Goal: Information Seeking & Learning: Learn about a topic

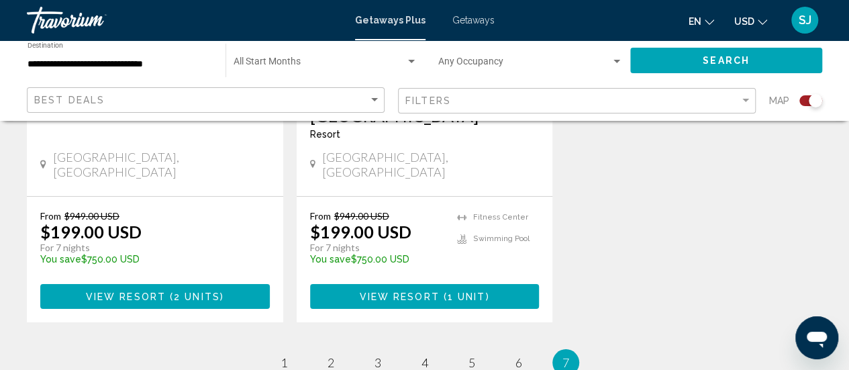
scroll to position [2352, 0]
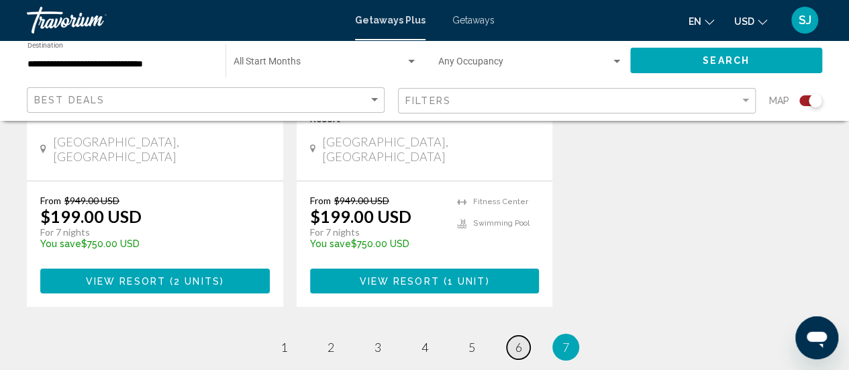
click at [515, 339] on span "6" at bounding box center [518, 346] width 7 height 15
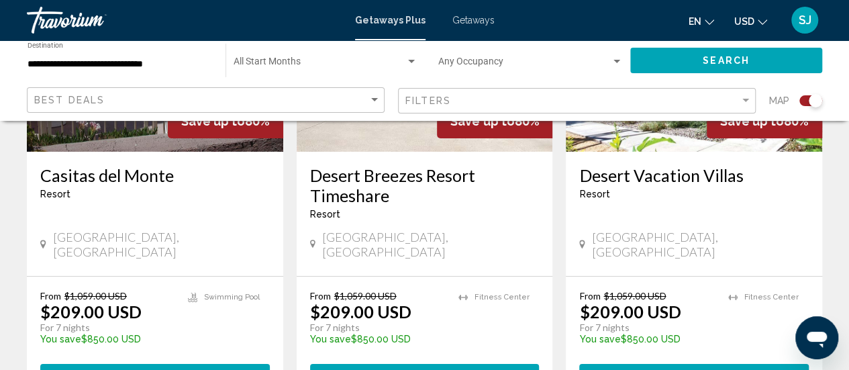
scroll to position [2227, 0]
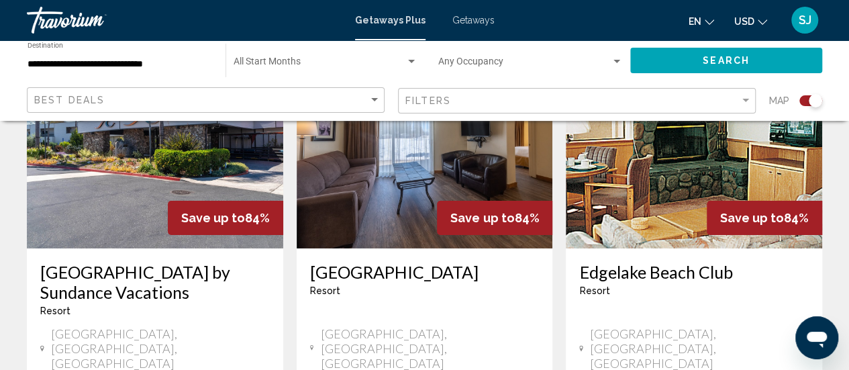
scroll to position [2200, 0]
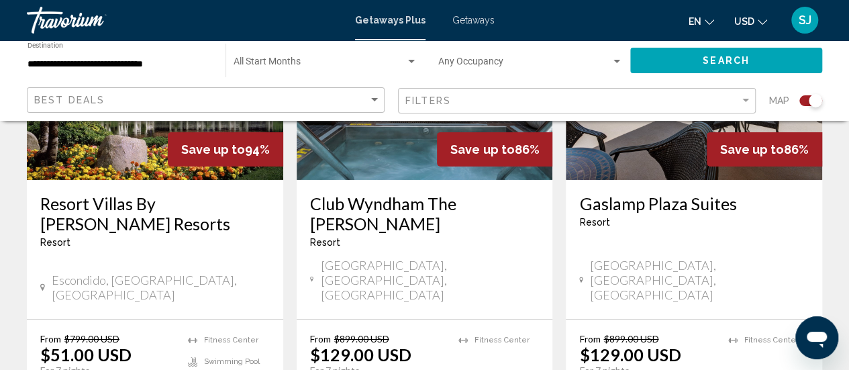
scroll to position [2174, 0]
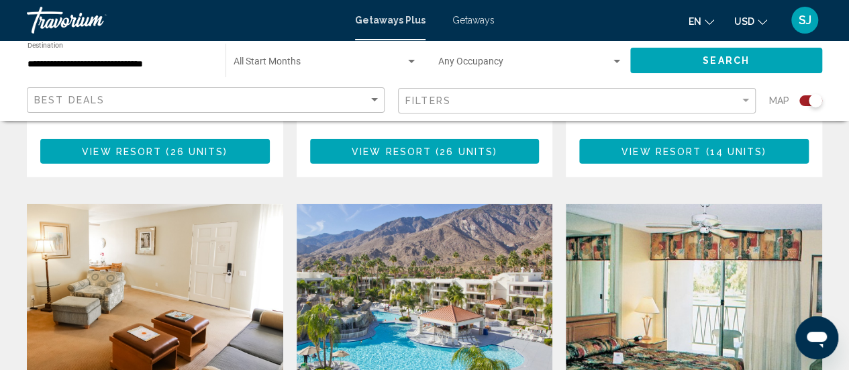
scroll to position [1932, 0]
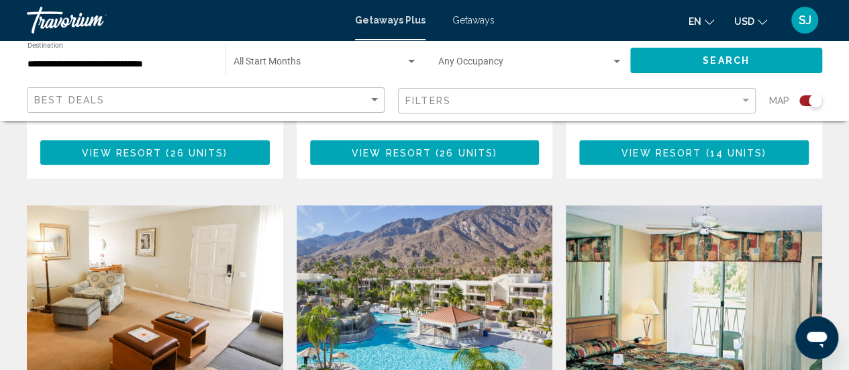
click at [423, 205] on img "Main content" at bounding box center [425, 312] width 256 height 215
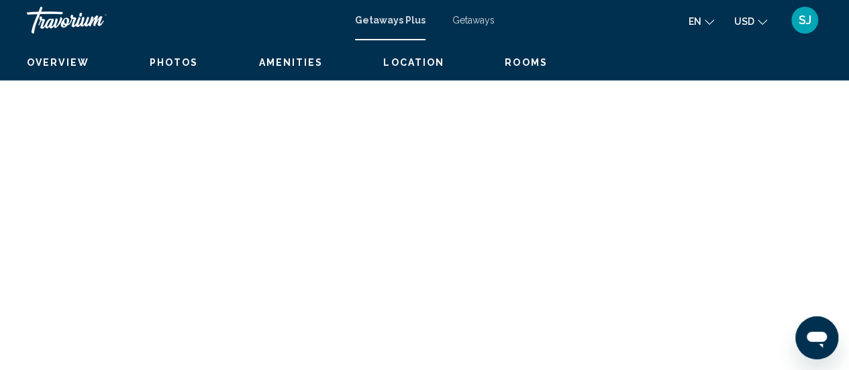
scroll to position [174, 0]
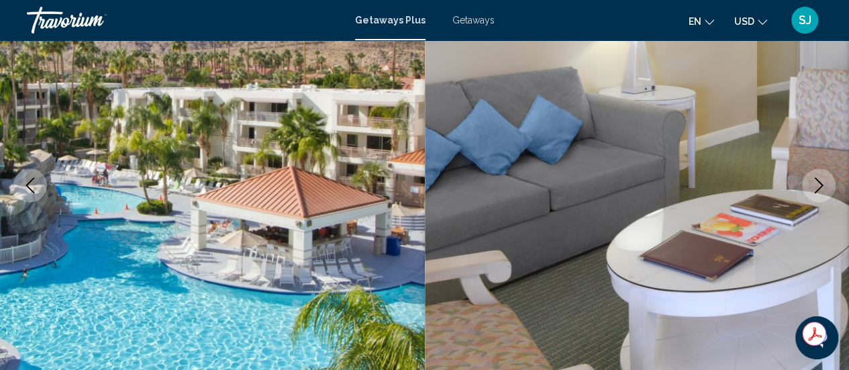
click at [815, 184] on icon "Next image" at bounding box center [818, 185] width 16 height 16
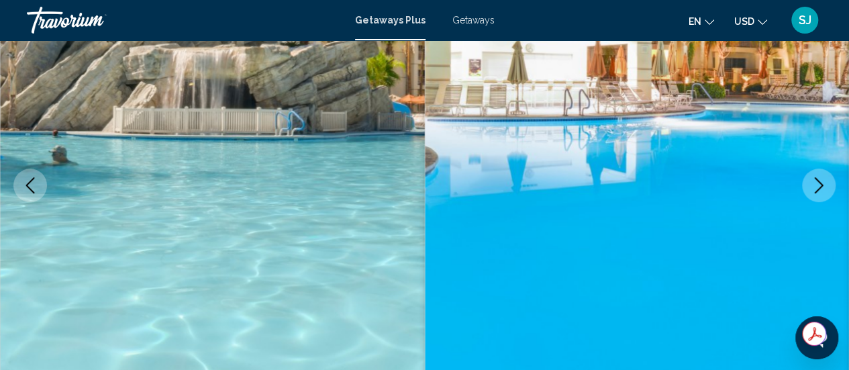
click at [815, 184] on icon "Next image" at bounding box center [818, 185] width 16 height 16
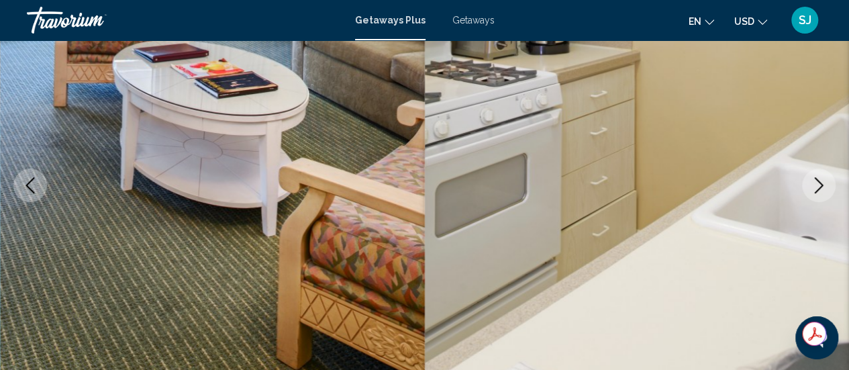
click at [815, 184] on icon "Next image" at bounding box center [818, 185] width 16 height 16
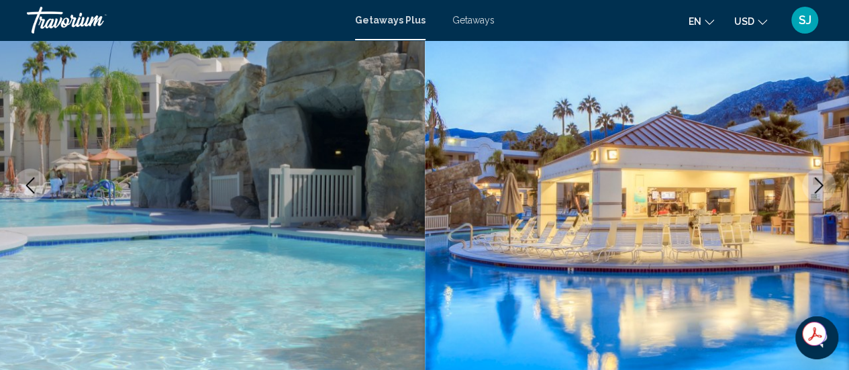
click at [815, 184] on icon "Next image" at bounding box center [818, 185] width 16 height 16
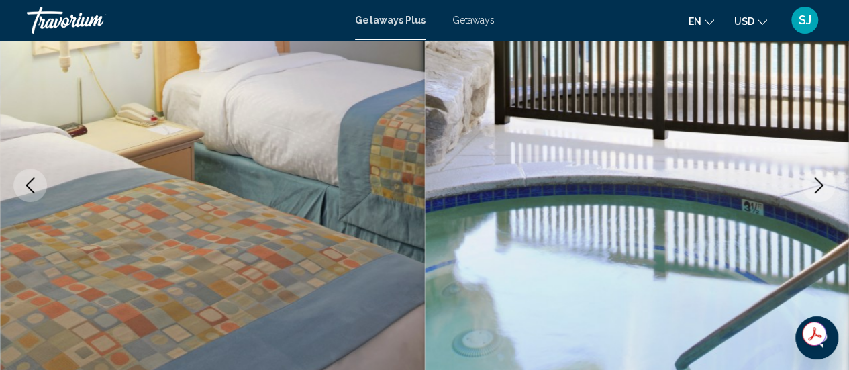
click at [815, 184] on icon "Next image" at bounding box center [818, 185] width 16 height 16
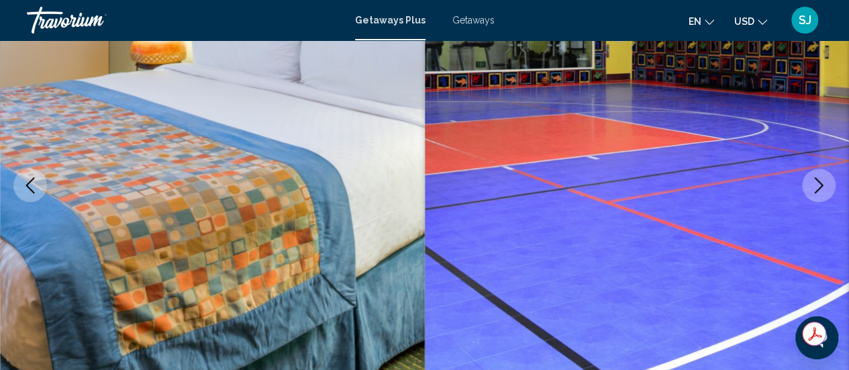
click at [815, 184] on icon "Next image" at bounding box center [818, 185] width 16 height 16
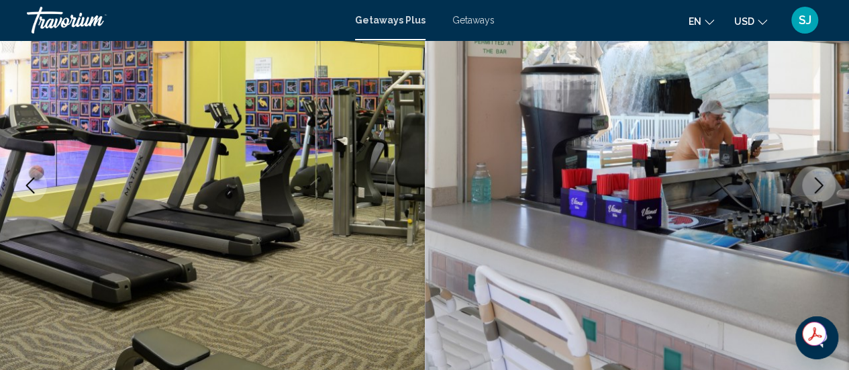
click at [815, 184] on icon "Next image" at bounding box center [818, 185] width 16 height 16
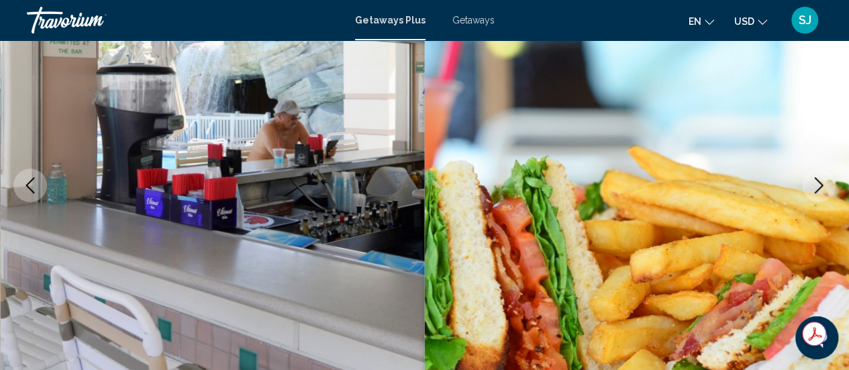
click at [815, 184] on icon "Next image" at bounding box center [818, 185] width 16 height 16
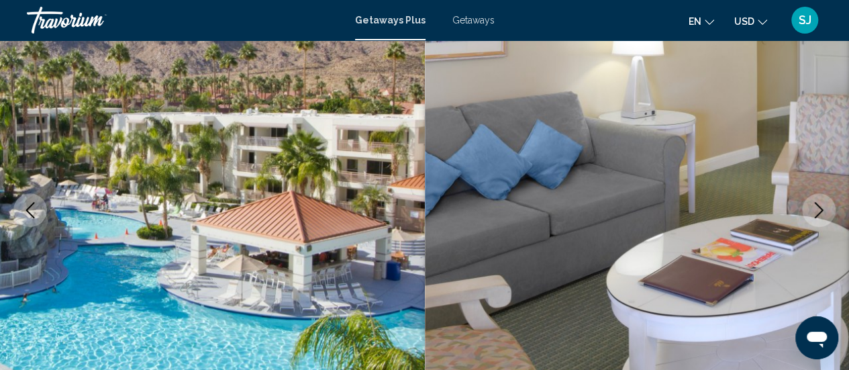
scroll to position [161, 0]
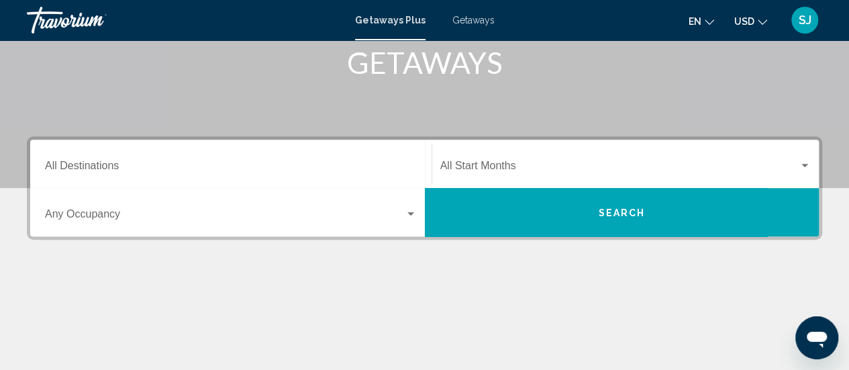
scroll to position [173, 0]
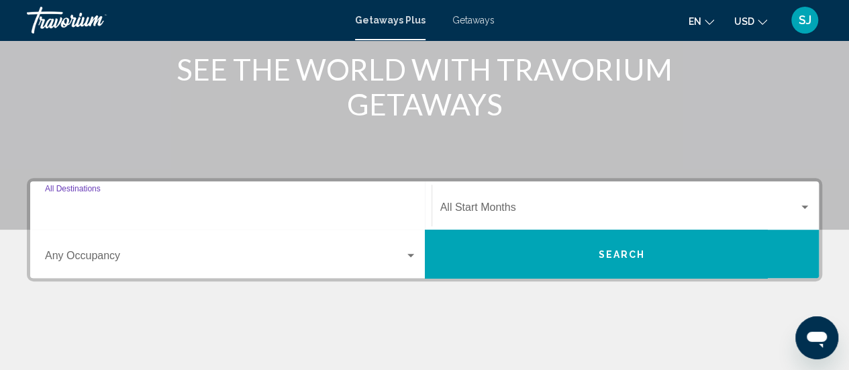
click at [78, 204] on input "Destination All Destinations" at bounding box center [231, 210] width 372 height 12
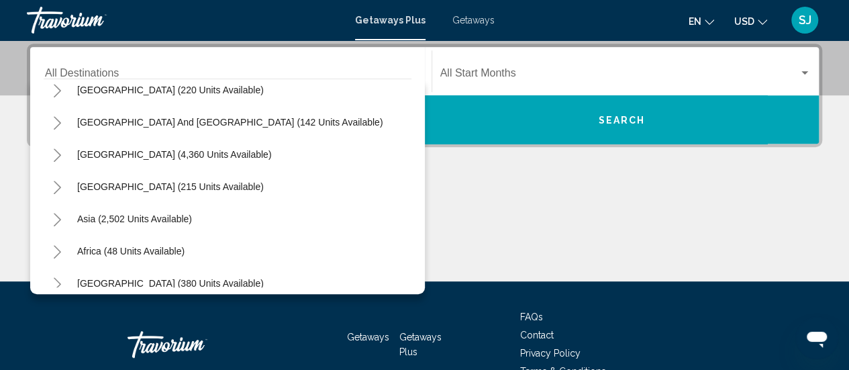
scroll to position [217, 0]
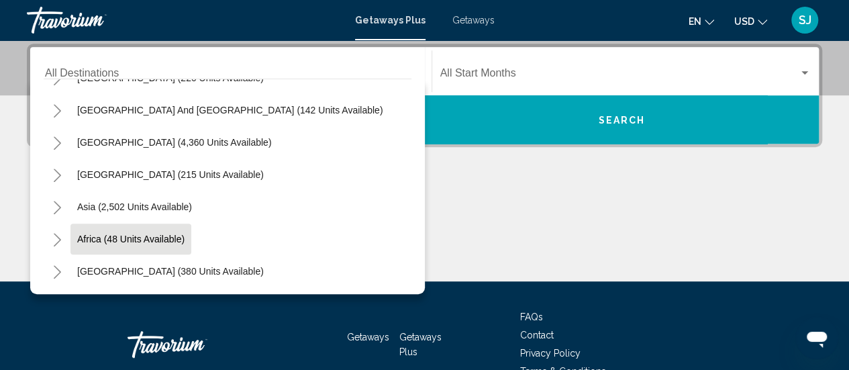
click at [151, 233] on span "Africa (48 units available)" at bounding box center [130, 238] width 107 height 11
type input "**********"
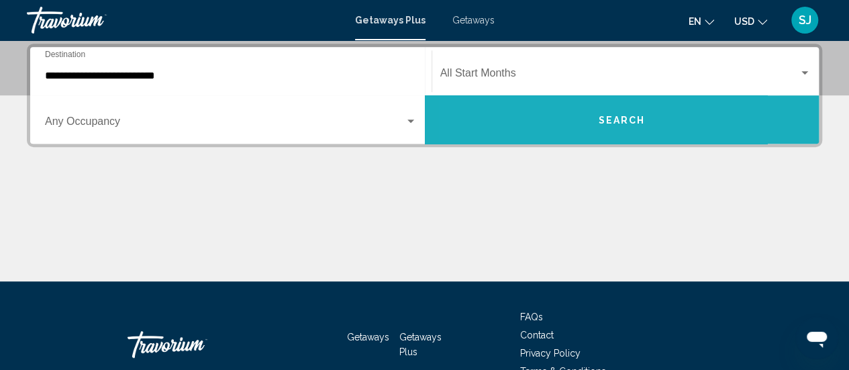
click at [543, 119] on button "Search" at bounding box center [622, 119] width 394 height 48
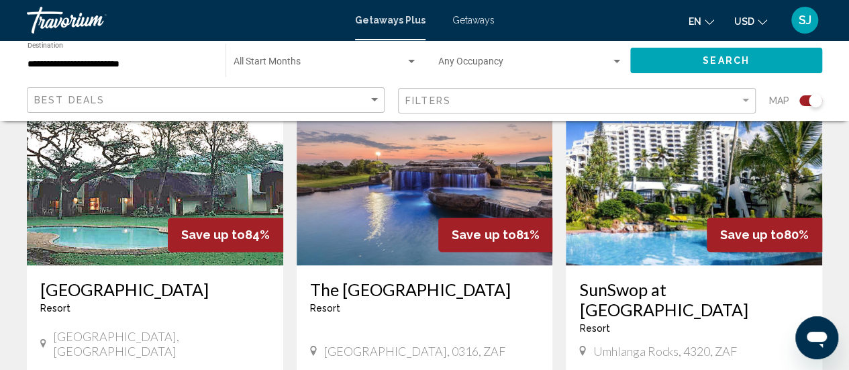
scroll to position [1020, 0]
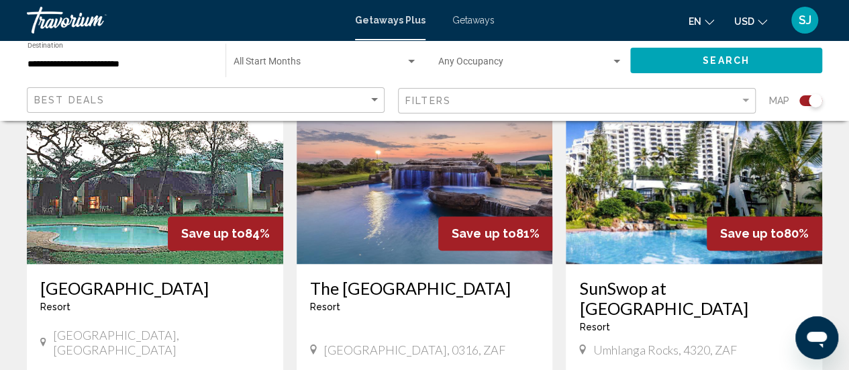
click at [133, 181] on img "Main content" at bounding box center [155, 156] width 256 height 215
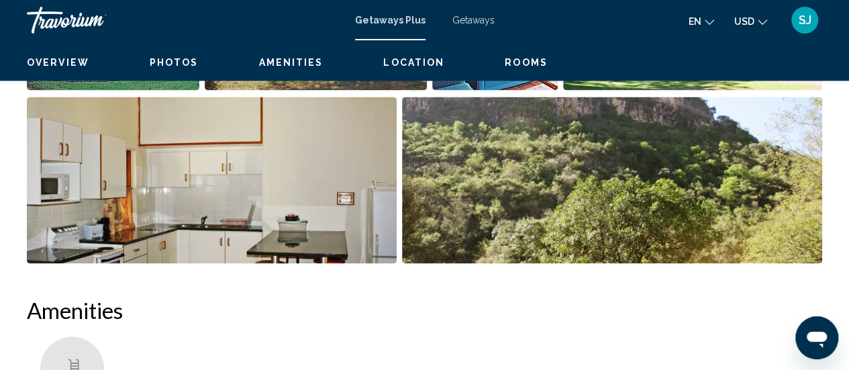
scroll to position [174, 0]
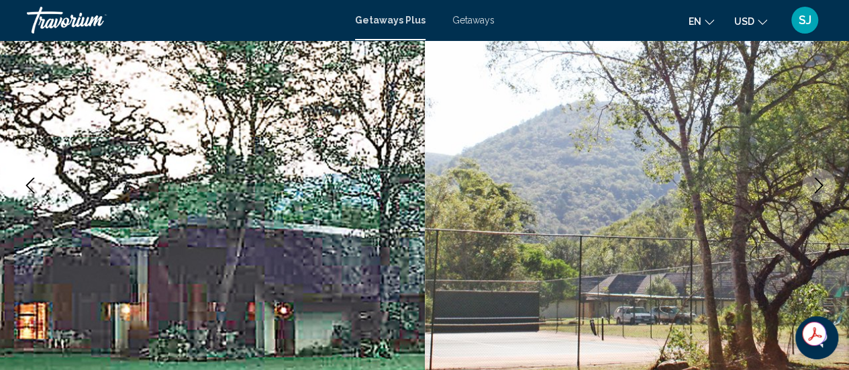
click at [819, 182] on icon "Next image" at bounding box center [818, 185] width 9 height 16
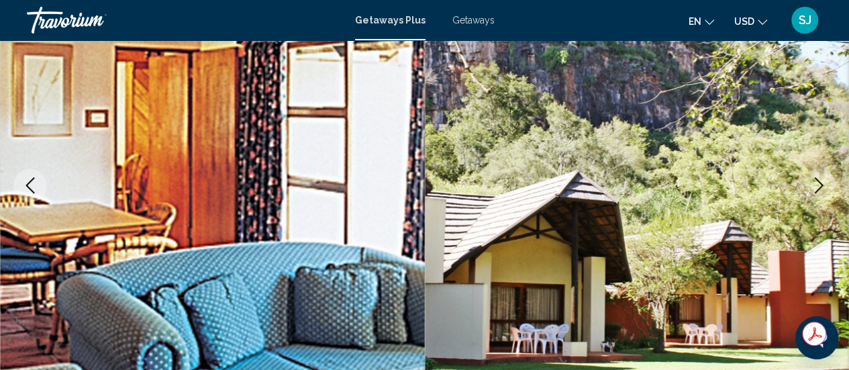
drag, startPoint x: 819, startPoint y: 182, endPoint x: 757, endPoint y: 240, distance: 85.0
click at [757, 240] on img "Main content" at bounding box center [637, 185] width 425 height 637
click at [819, 186] on icon "Next image" at bounding box center [818, 185] width 16 height 16
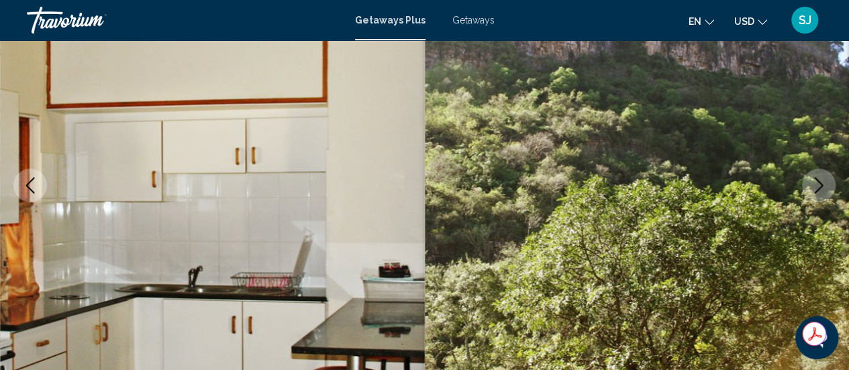
click at [820, 186] on icon "Next image" at bounding box center [818, 185] width 16 height 16
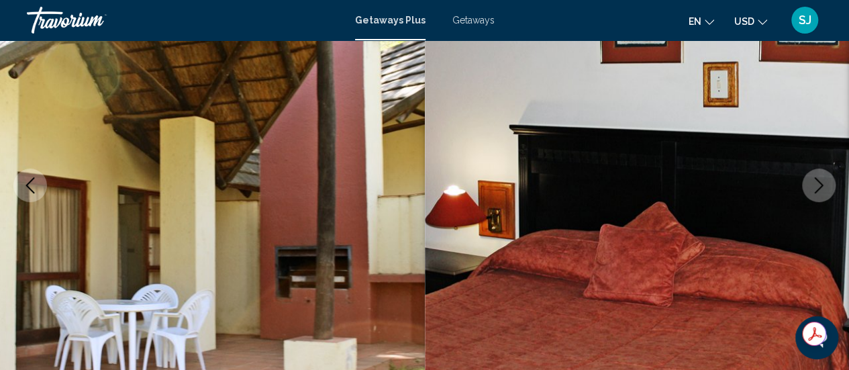
click at [820, 186] on icon "Next image" at bounding box center [818, 185] width 16 height 16
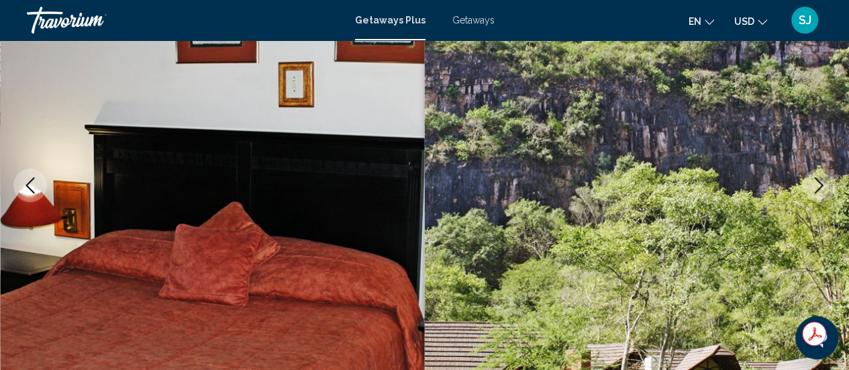
click at [820, 186] on icon "Next image" at bounding box center [818, 185] width 16 height 16
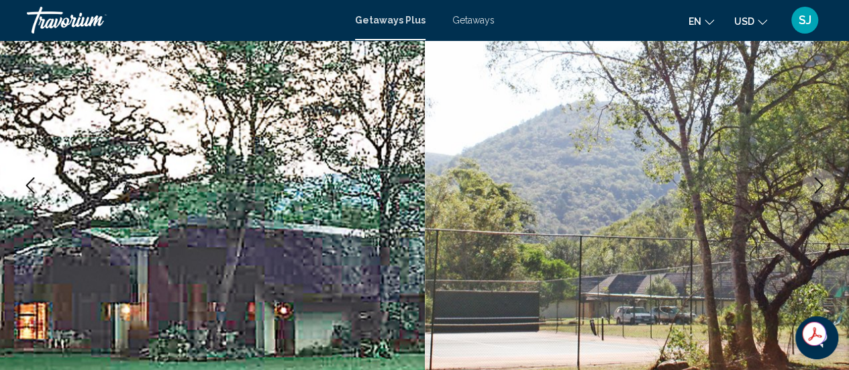
click at [820, 186] on icon "Next image" at bounding box center [818, 185] width 16 height 16
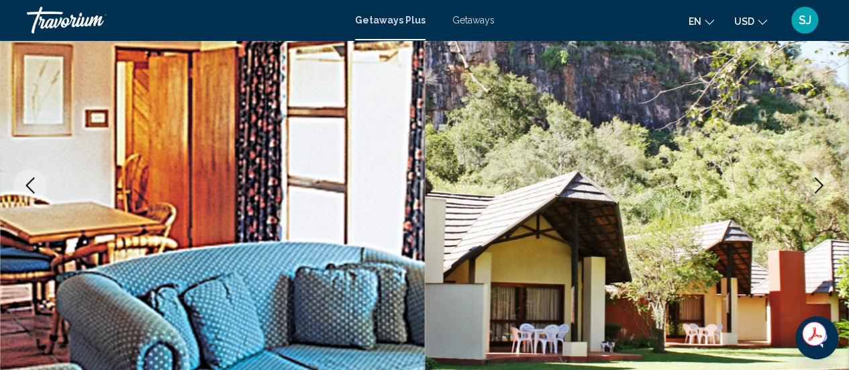
click at [820, 186] on icon "Next image" at bounding box center [818, 185] width 16 height 16
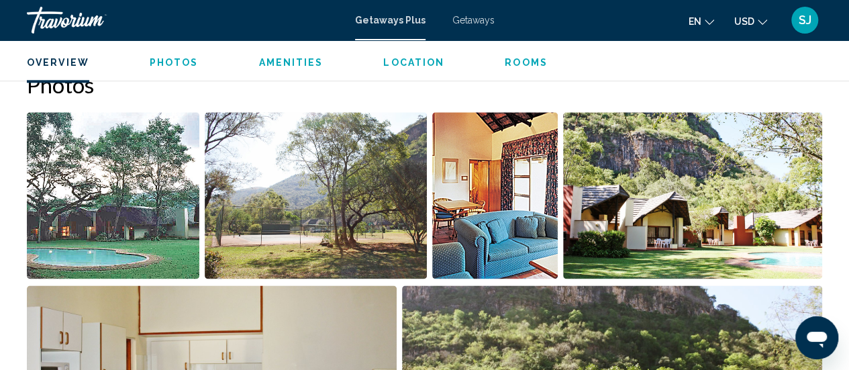
scroll to position [833, 0]
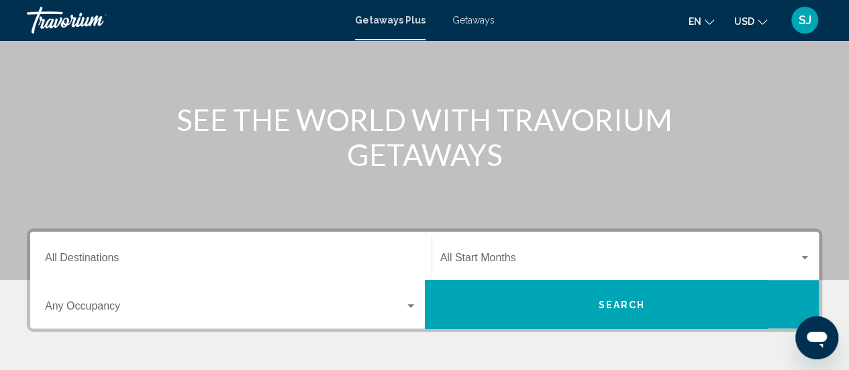
scroll to position [148, 0]
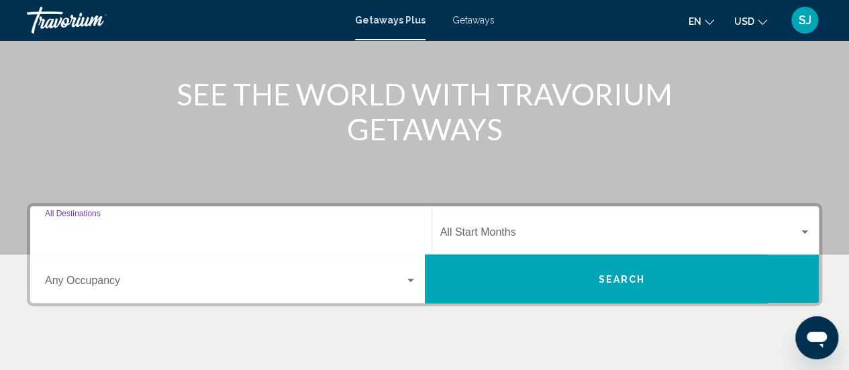
click at [91, 239] on input "Destination All Destinations" at bounding box center [231, 235] width 372 height 12
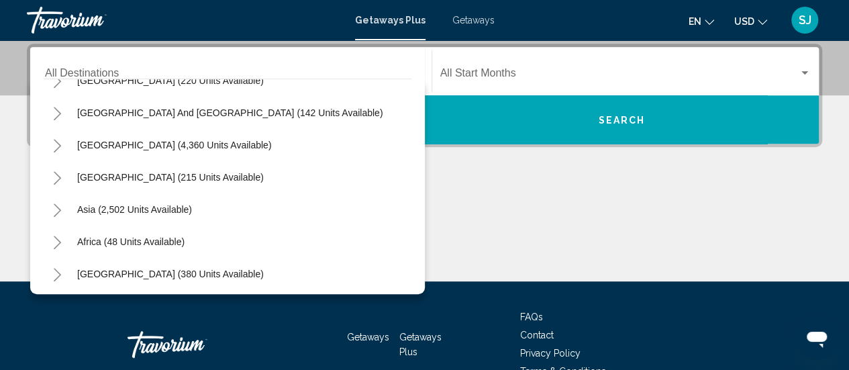
scroll to position [217, 0]
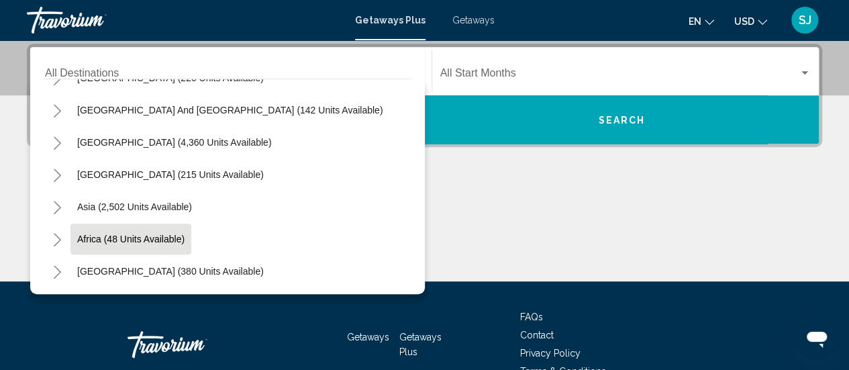
click at [169, 243] on span "Africa (48 units available)" at bounding box center [130, 238] width 107 height 11
type input "**********"
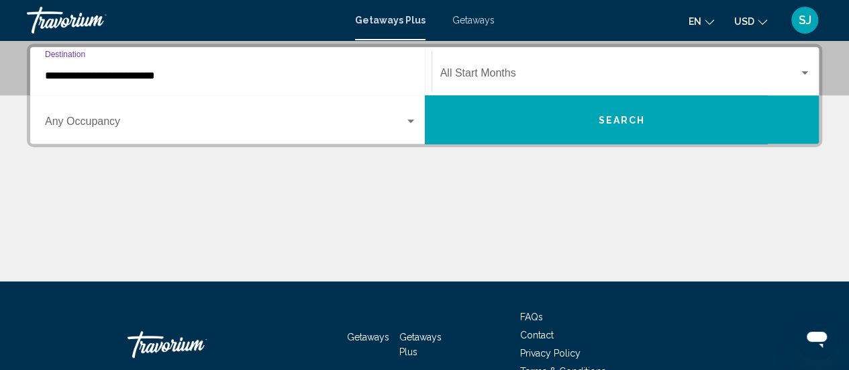
click at [619, 125] on button "Search" at bounding box center [622, 119] width 394 height 48
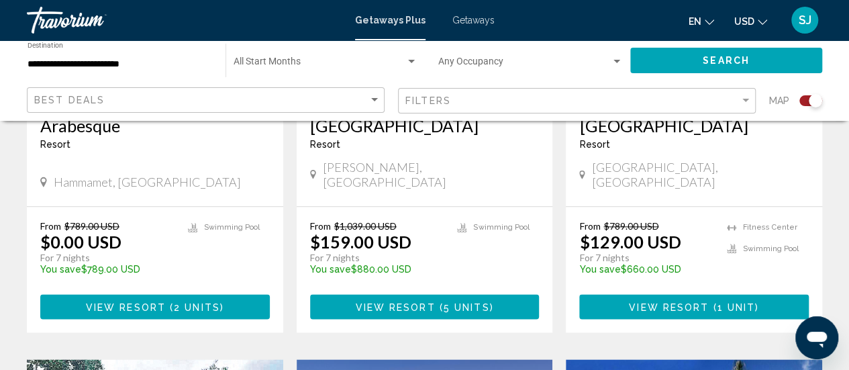
scroll to position [617, 0]
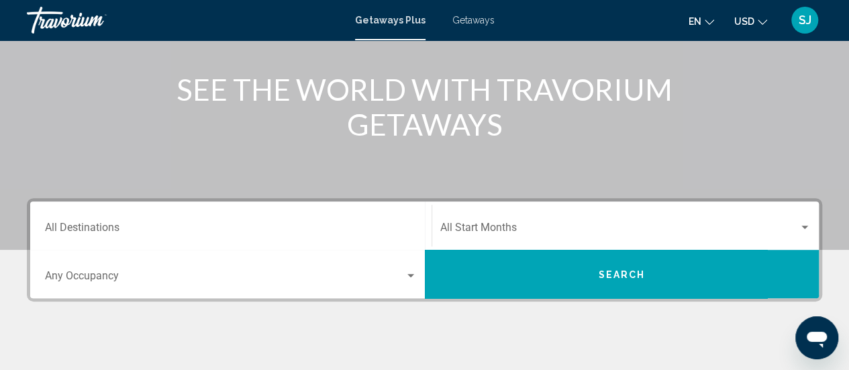
scroll to position [170, 0]
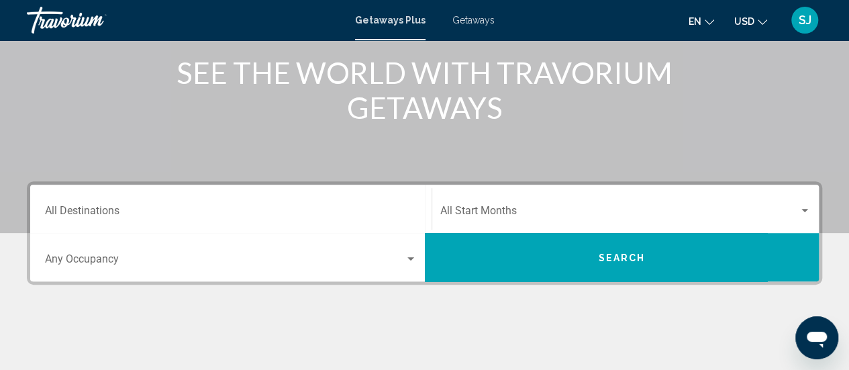
click at [111, 212] on input "Destination All Destinations" at bounding box center [231, 213] width 372 height 12
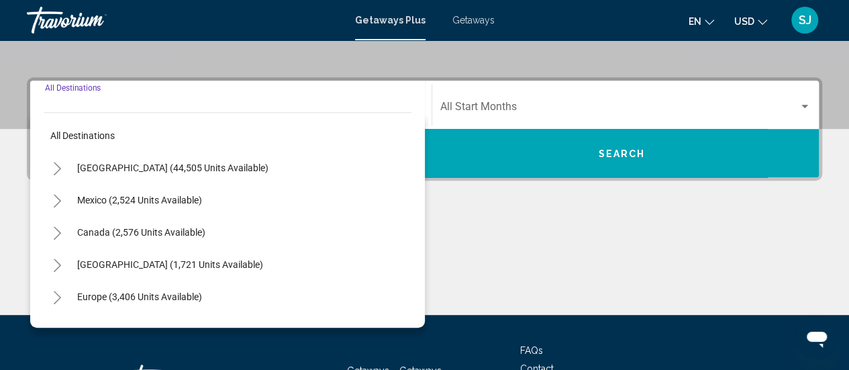
scroll to position [307, 0]
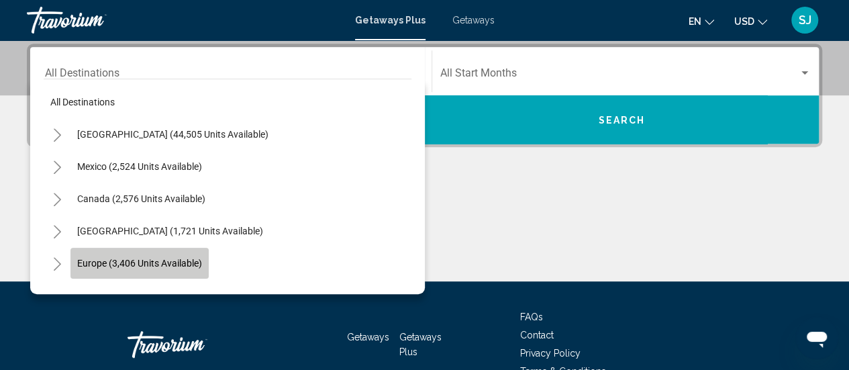
click at [127, 262] on span "Europe (3,406 units available)" at bounding box center [139, 263] width 125 height 11
type input "**********"
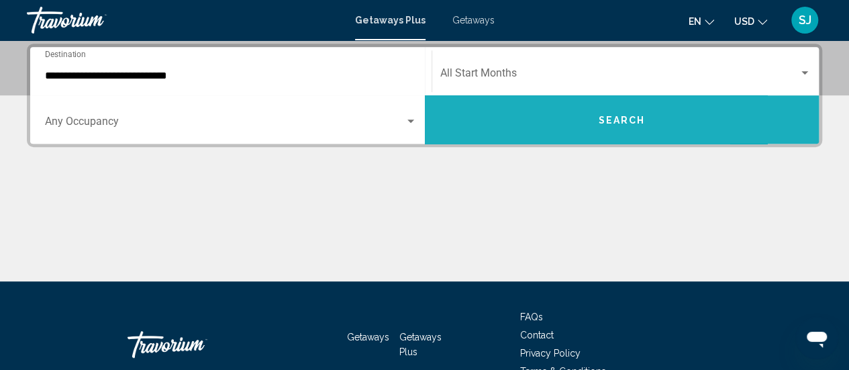
click at [604, 127] on button "Search" at bounding box center [622, 119] width 394 height 48
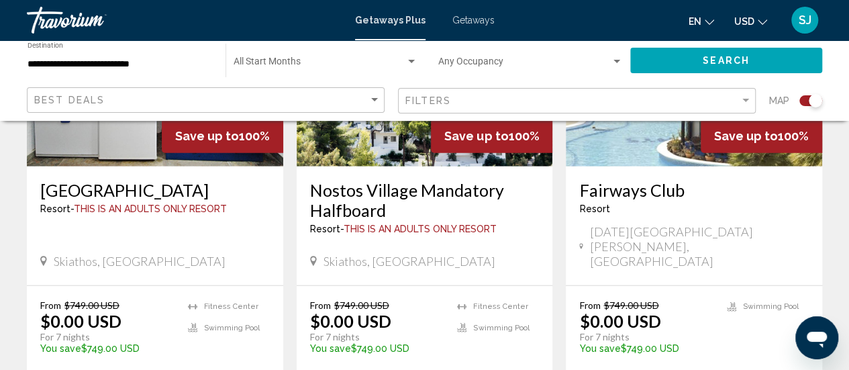
scroll to position [1637, 0]
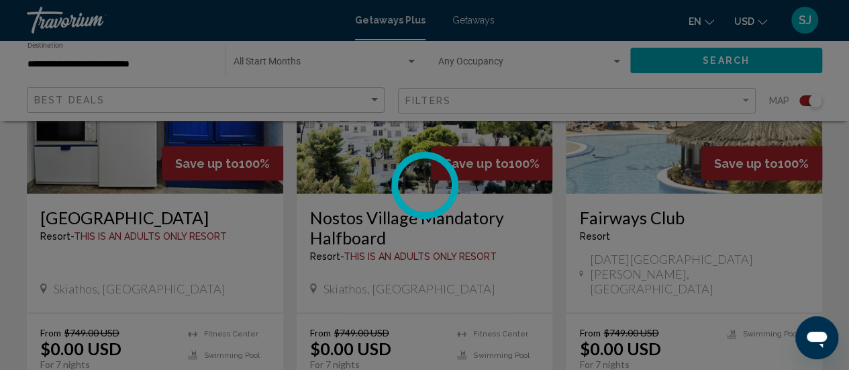
scroll to position [174, 0]
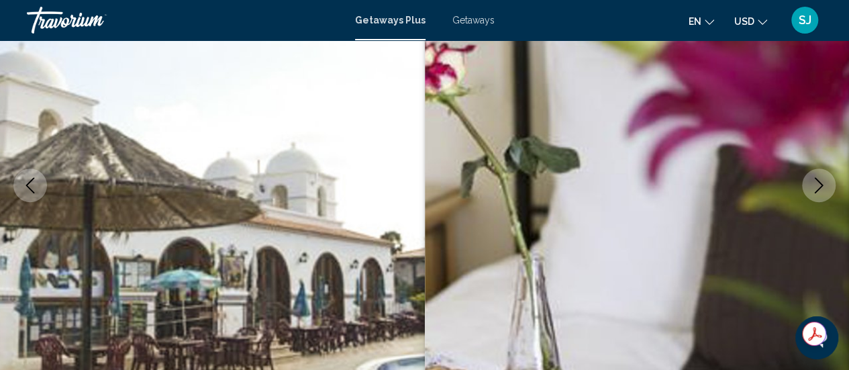
click at [813, 185] on icon "Next image" at bounding box center [818, 185] width 16 height 16
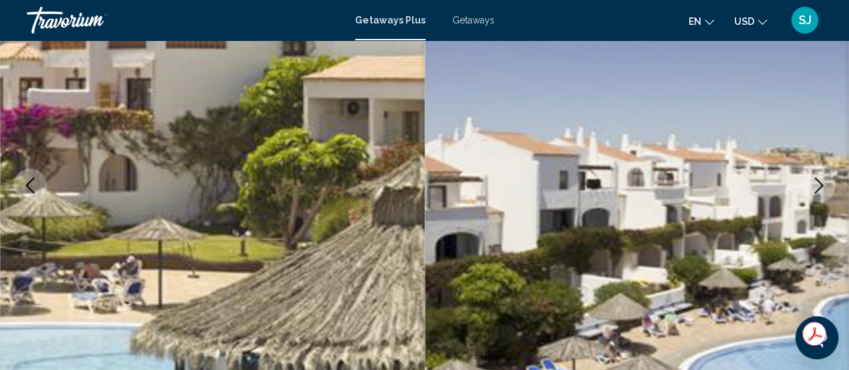
click at [820, 184] on icon "Next image" at bounding box center [818, 185] width 16 height 16
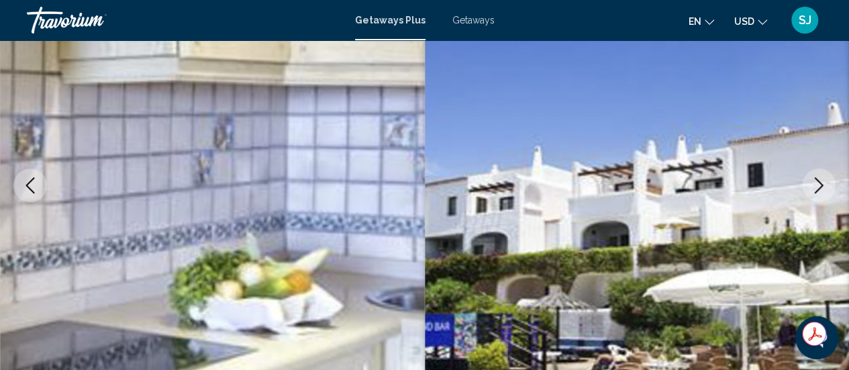
click at [820, 184] on icon "Next image" at bounding box center [818, 185] width 16 height 16
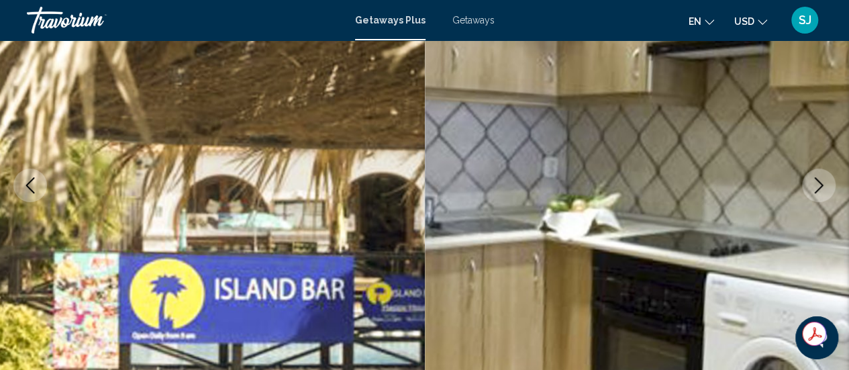
click at [820, 184] on icon "Next image" at bounding box center [818, 185] width 16 height 16
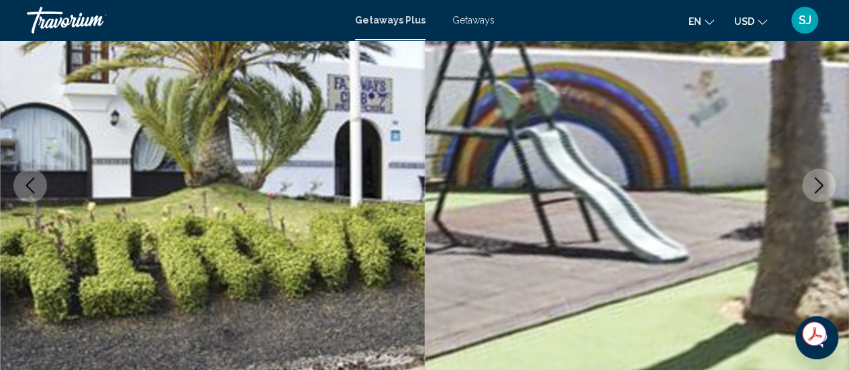
click at [822, 190] on icon "Next image" at bounding box center [818, 185] width 16 height 16
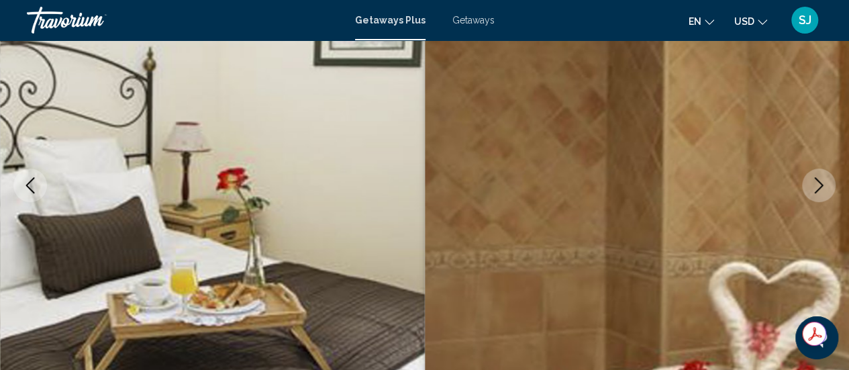
click at [822, 190] on icon "Next image" at bounding box center [818, 185] width 16 height 16
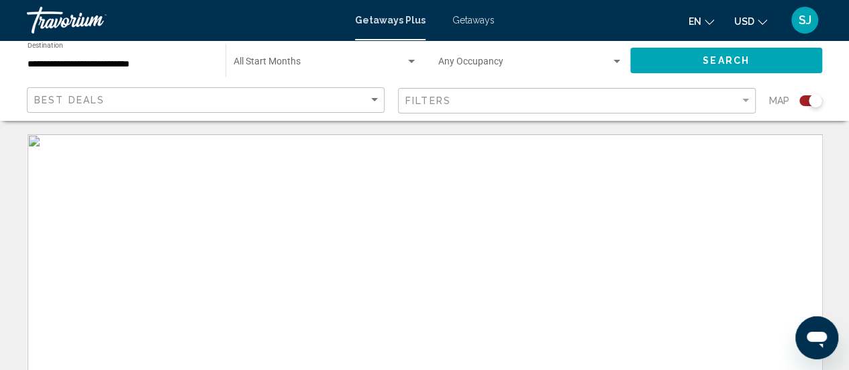
click at [676, 55] on button "Search" at bounding box center [726, 60] width 192 height 25
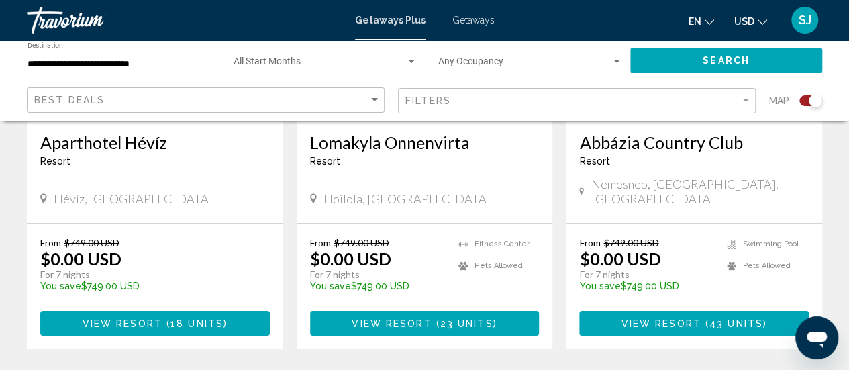
scroll to position [2227, 0]
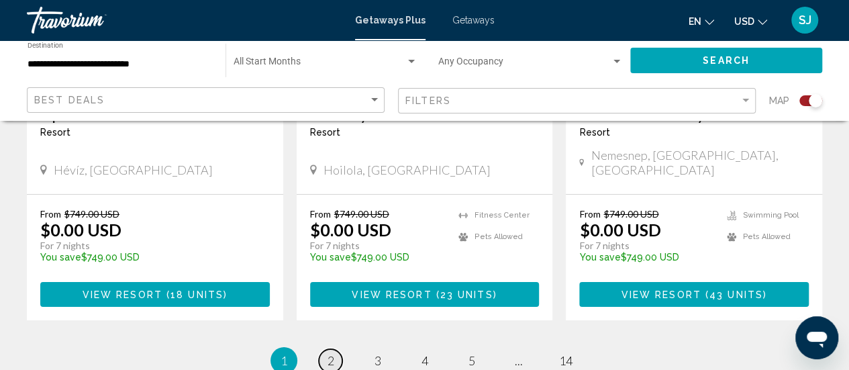
click at [331, 353] on span "2" at bounding box center [330, 360] width 7 height 15
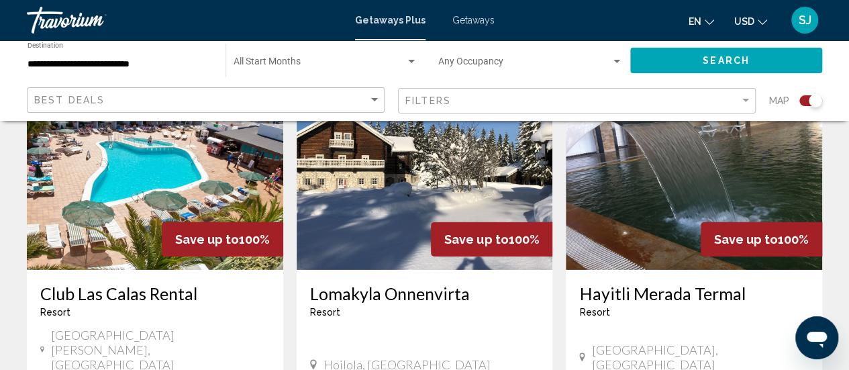
scroll to position [2013, 0]
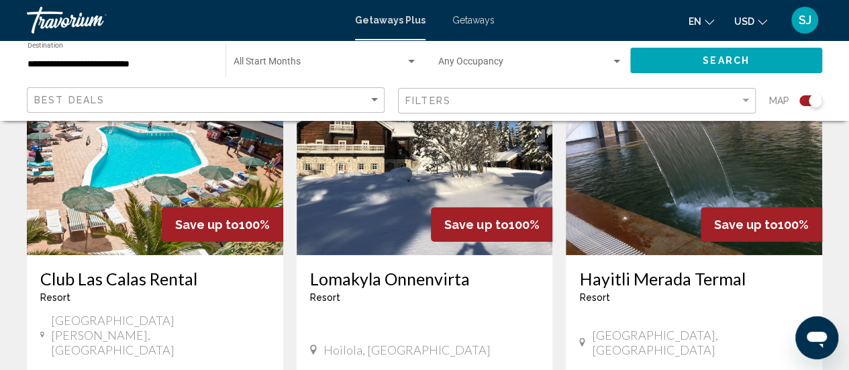
click at [331, 292] on span "Resort" at bounding box center [325, 297] width 30 height 11
click at [647, 210] on img "Main content" at bounding box center [694, 147] width 256 height 215
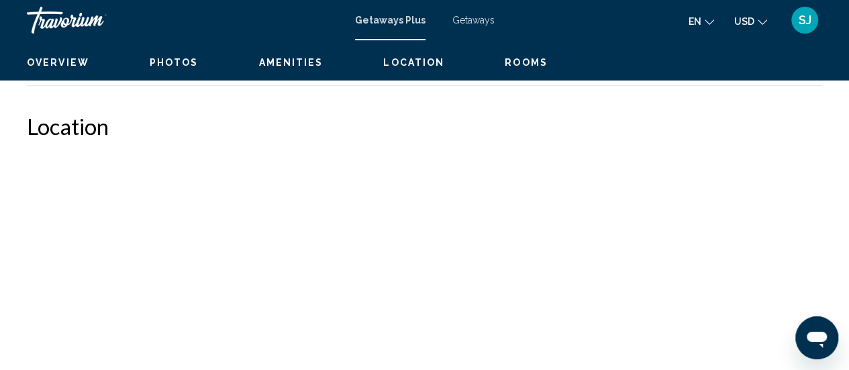
scroll to position [174, 0]
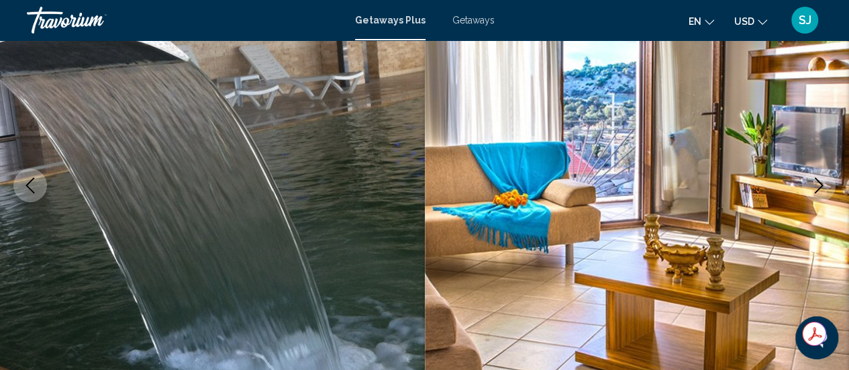
click at [814, 186] on icon "Next image" at bounding box center [818, 185] width 16 height 16
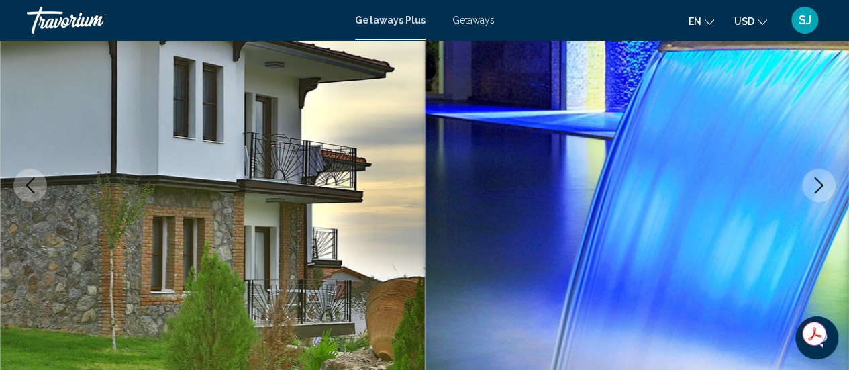
click at [814, 186] on icon "Next image" at bounding box center [818, 185] width 16 height 16
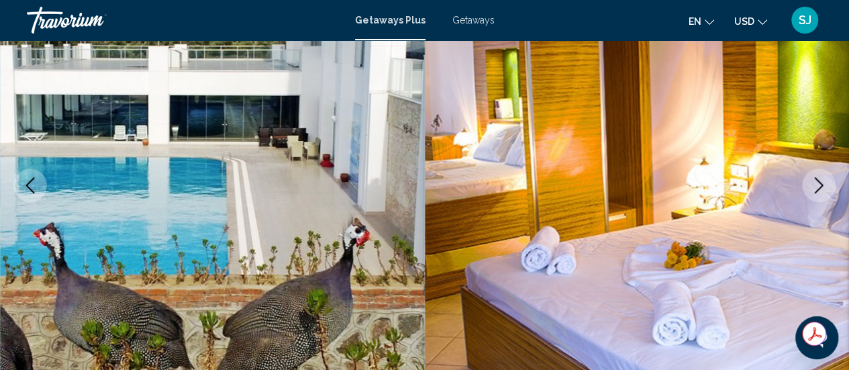
click at [814, 187] on icon "Next image" at bounding box center [818, 185] width 16 height 16
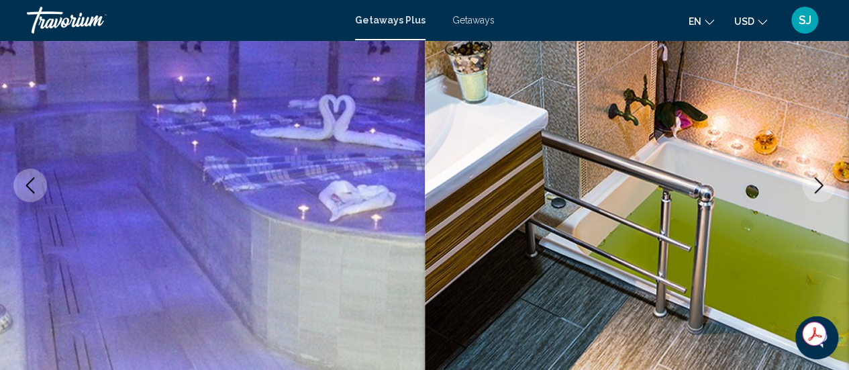
click at [819, 186] on icon "Next image" at bounding box center [818, 185] width 16 height 16
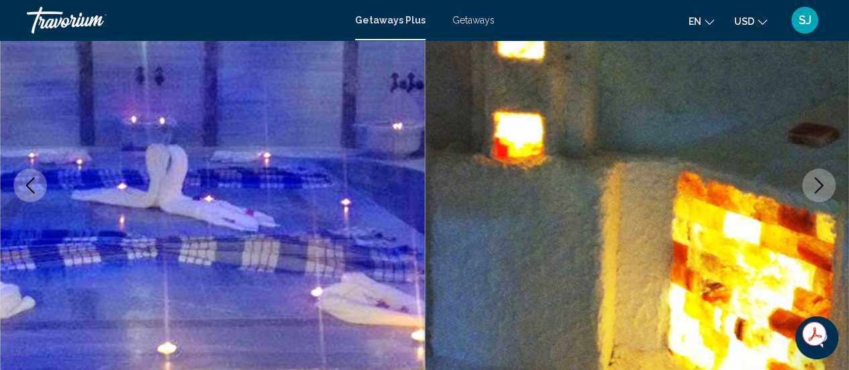
click at [824, 191] on icon "Next image" at bounding box center [818, 185] width 16 height 16
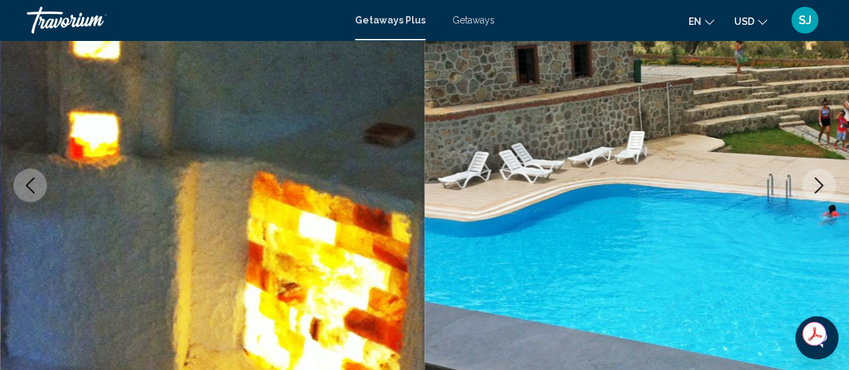
click at [824, 191] on icon "Next image" at bounding box center [818, 185] width 16 height 16
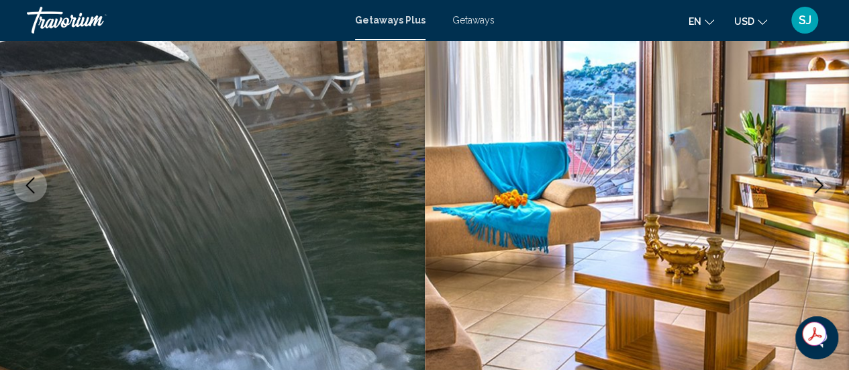
click at [820, 186] on icon "Next image" at bounding box center [818, 185] width 9 height 16
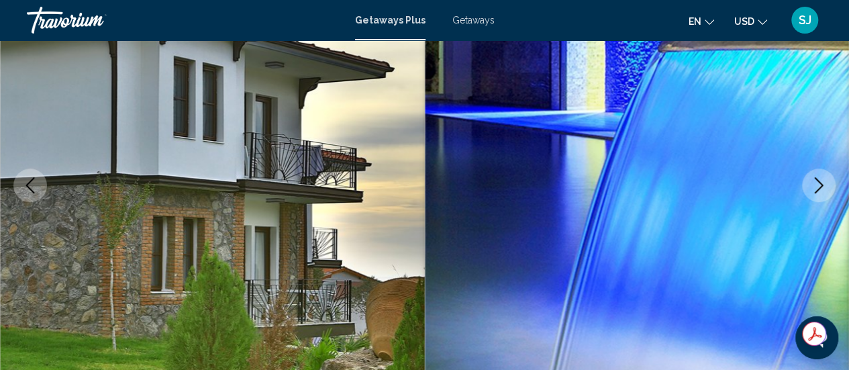
click at [821, 187] on icon "Next image" at bounding box center [818, 185] width 16 height 16
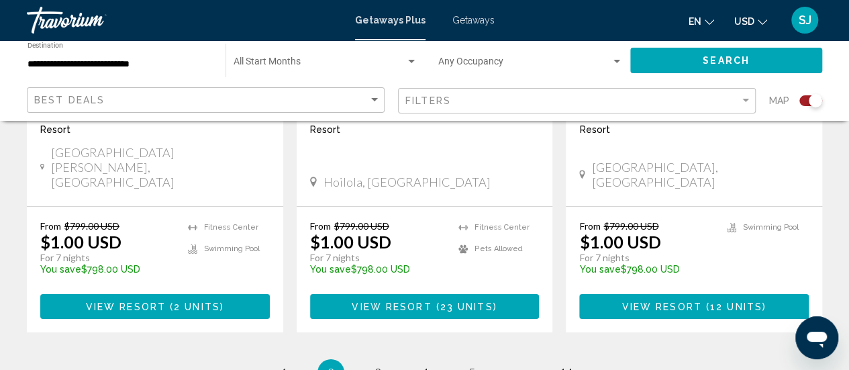
scroll to position [2163, 0]
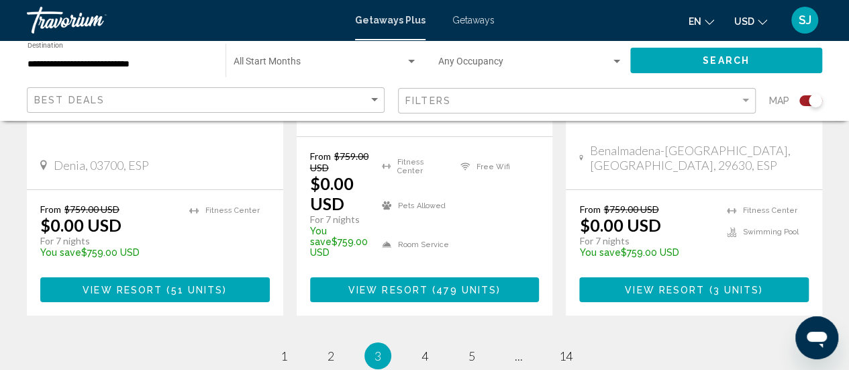
scroll to position [2247, 0]
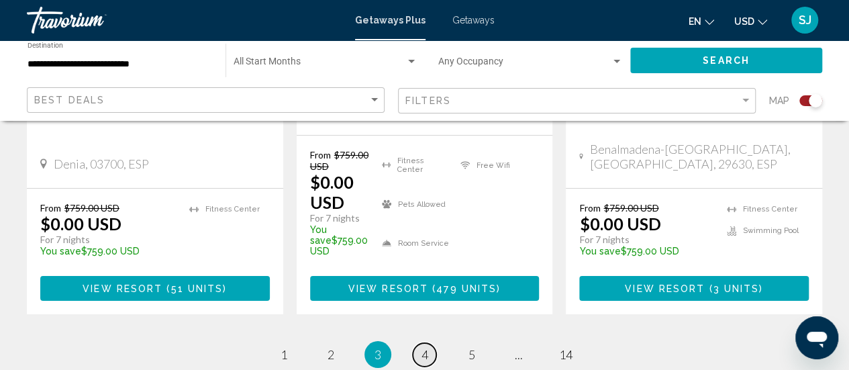
click at [425, 347] on span "4" at bounding box center [424, 354] width 7 height 15
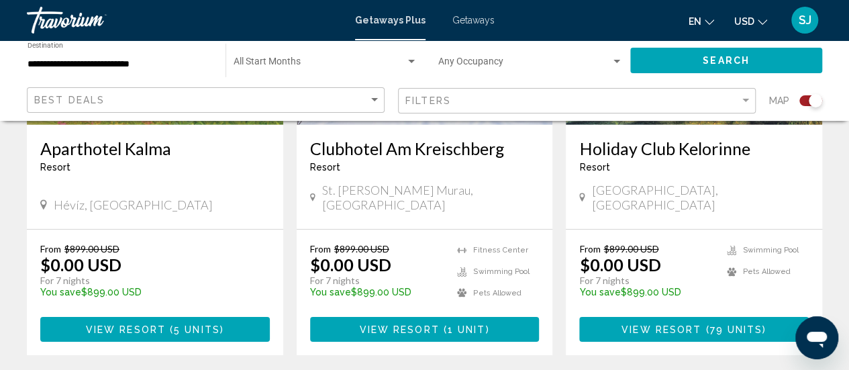
scroll to position [2120, 0]
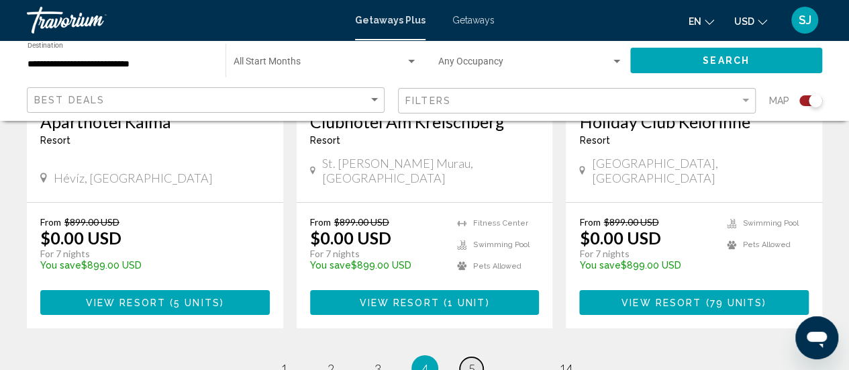
click at [469, 361] on span "5" at bounding box center [471, 368] width 7 height 15
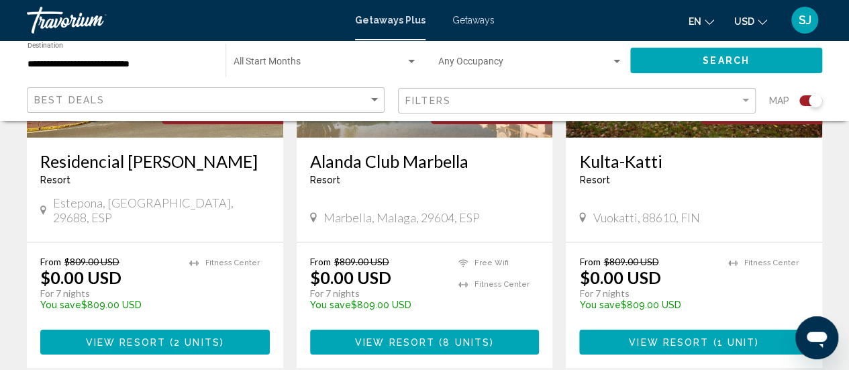
scroll to position [2227, 0]
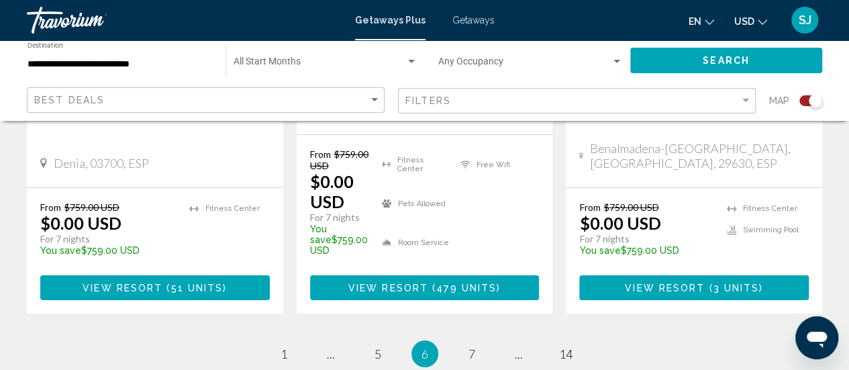
scroll to position [2254, 0]
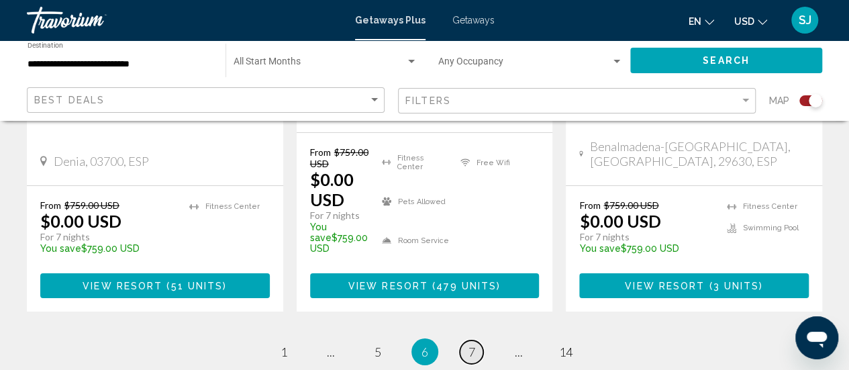
click at [470, 344] on span "7" at bounding box center [471, 351] width 7 height 15
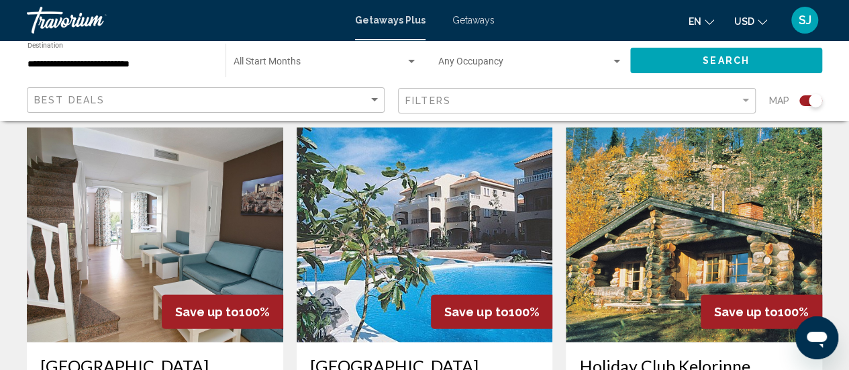
scroll to position [1422, 0]
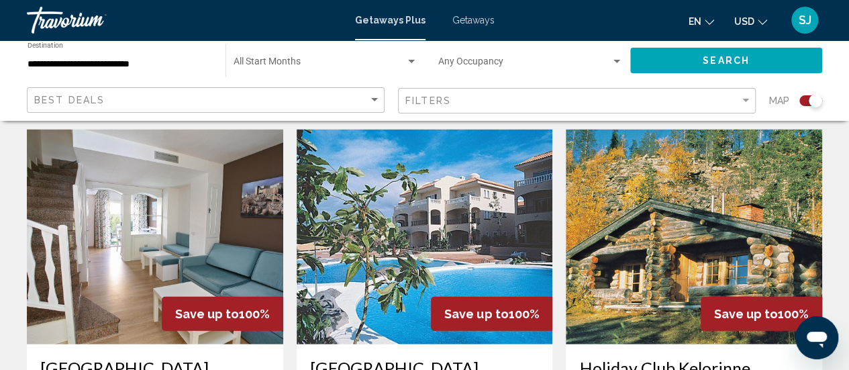
click at [119, 258] on img "Main content" at bounding box center [155, 236] width 256 height 215
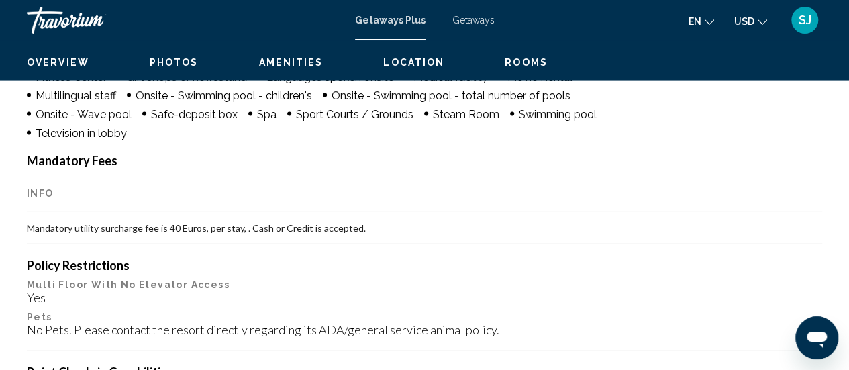
scroll to position [174, 0]
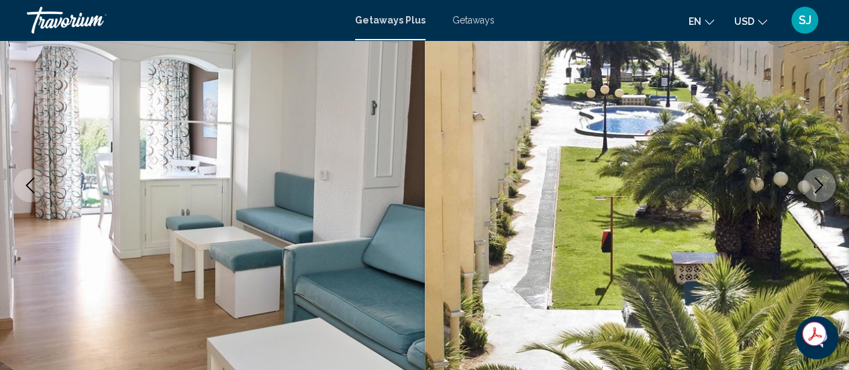
click at [819, 182] on icon "Next image" at bounding box center [818, 185] width 9 height 16
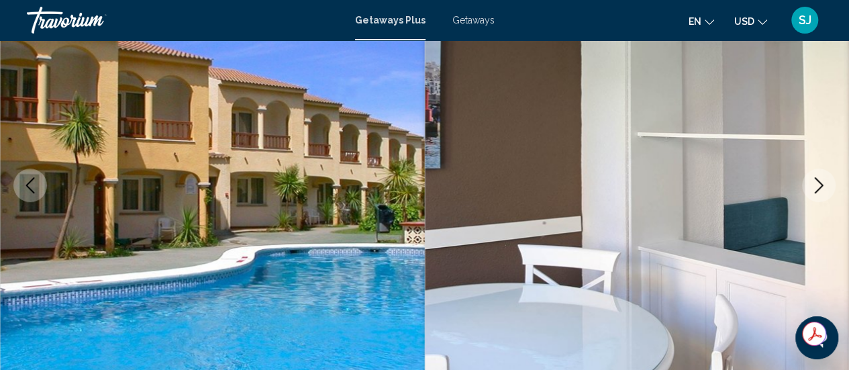
click at [819, 182] on icon "Next image" at bounding box center [818, 185] width 9 height 16
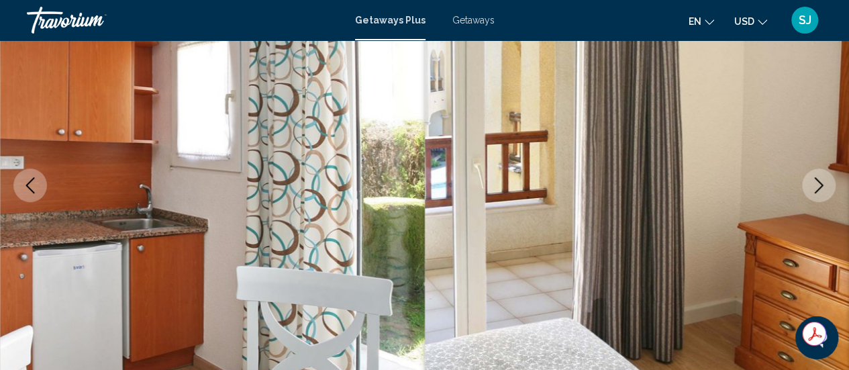
click at [819, 182] on icon "Next image" at bounding box center [818, 185] width 9 height 16
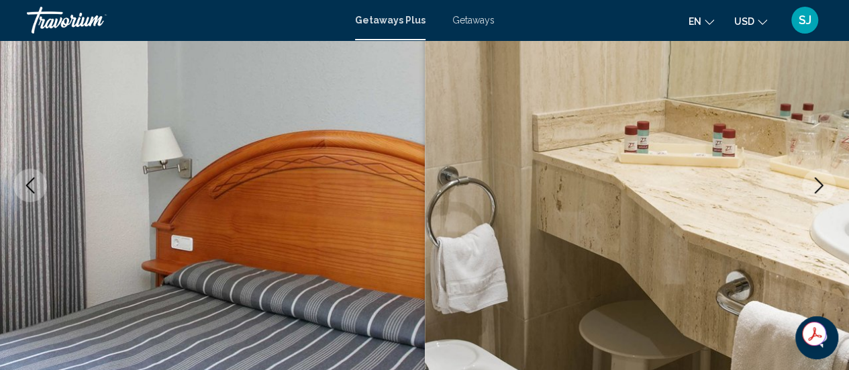
click at [819, 182] on icon "Next image" at bounding box center [818, 185] width 9 height 16
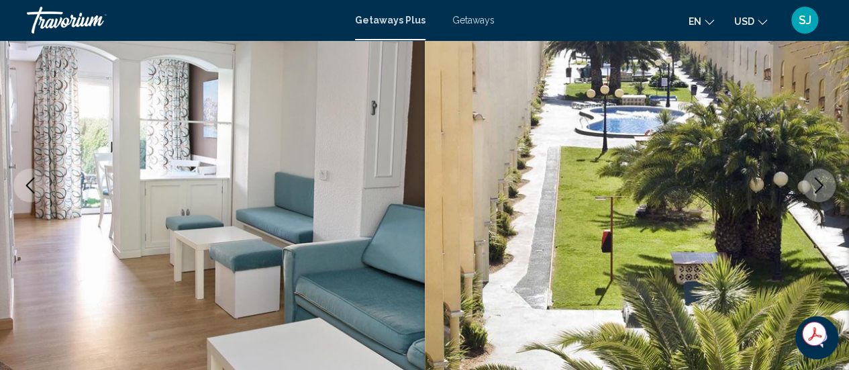
click at [819, 182] on icon "Next image" at bounding box center [818, 185] width 9 height 16
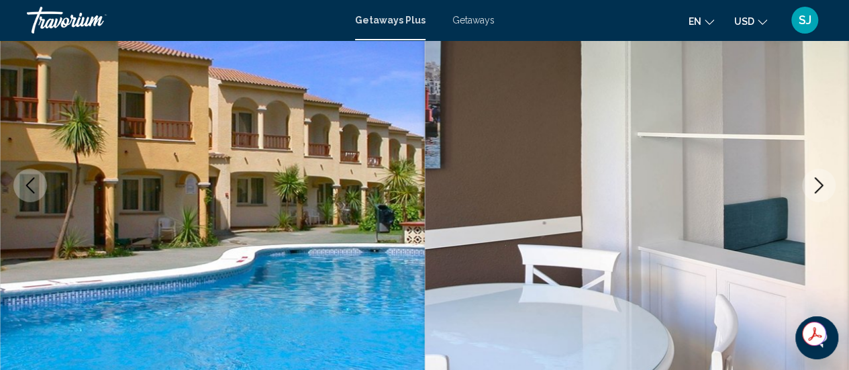
click at [819, 182] on icon "Next image" at bounding box center [818, 185] width 9 height 16
